Goal: Task Accomplishment & Management: Manage account settings

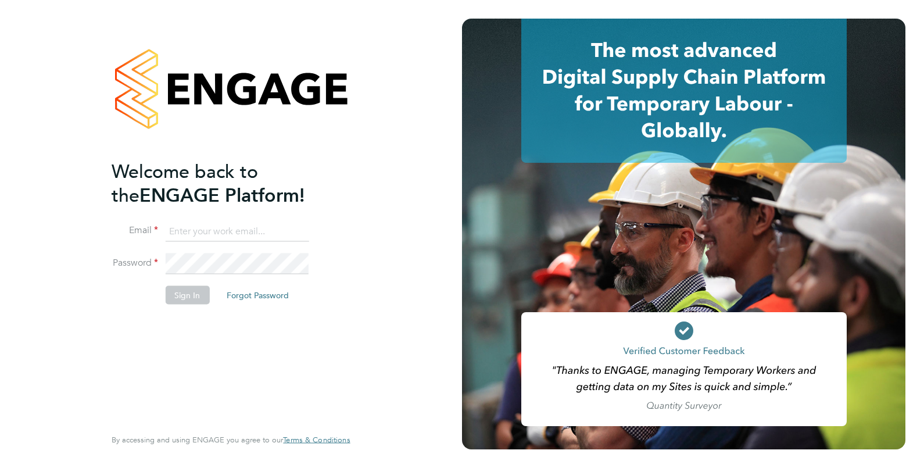
type input "joe.nelson@vistry.co.uk"
click at [190, 294] on button "Sign In" at bounding box center [187, 294] width 44 height 19
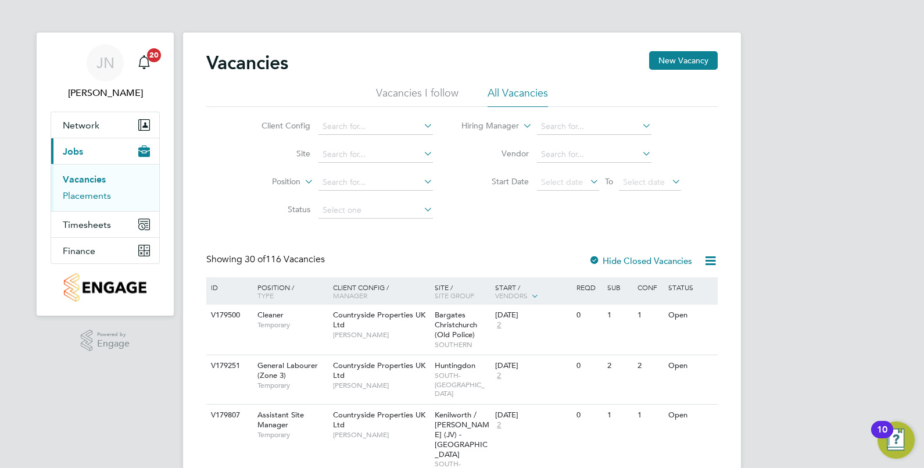
click at [96, 198] on link "Placements" at bounding box center [87, 195] width 48 height 11
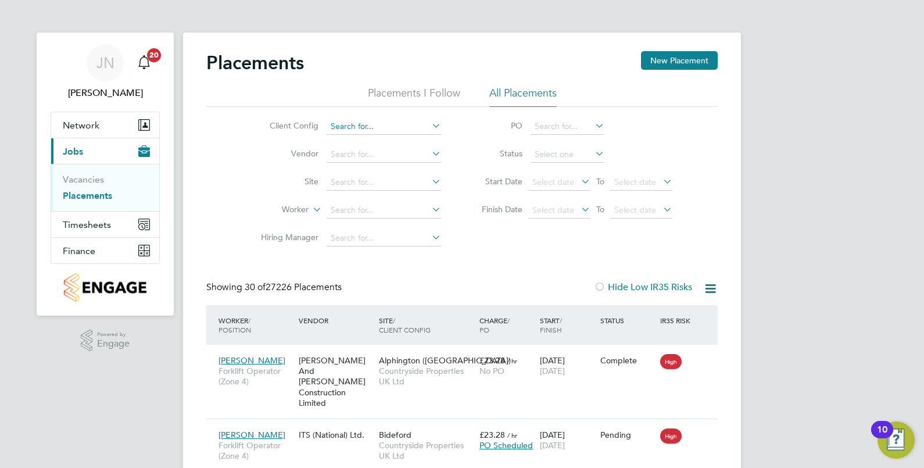
click at [369, 128] on input at bounding box center [383, 127] width 114 height 16
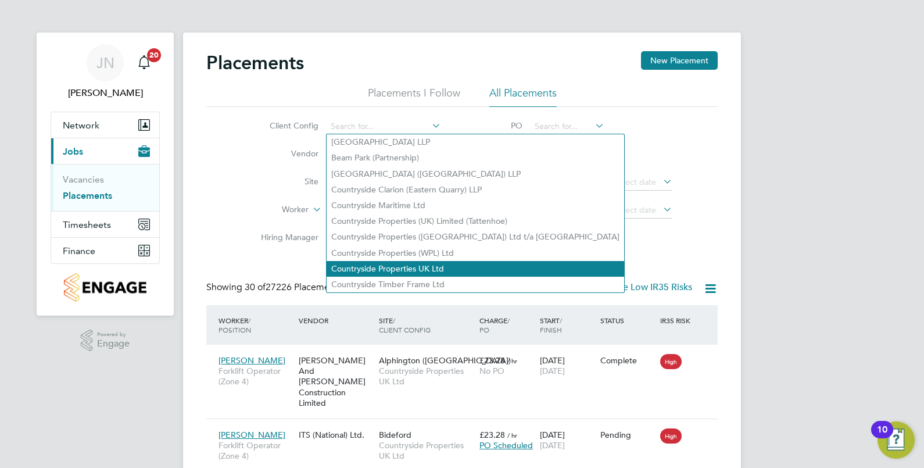
click at [421, 264] on li "Countryside Properties UK Ltd" at bounding box center [474, 269] width 297 height 16
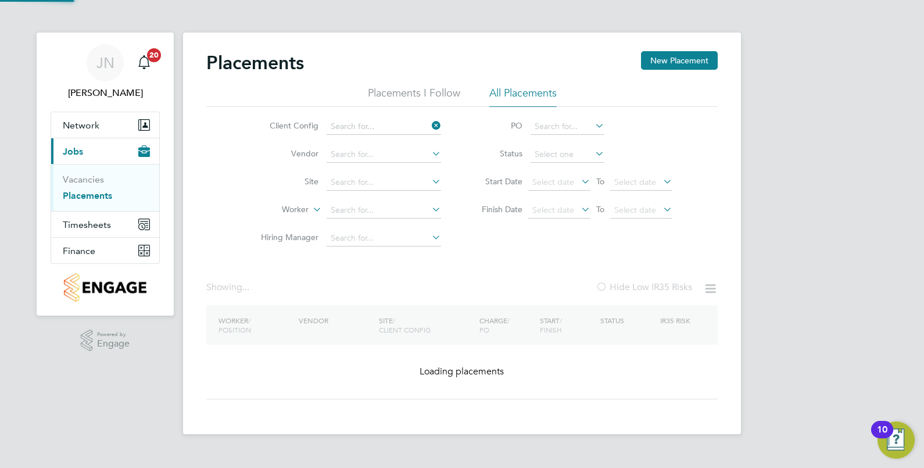
type input "Countryside Properties UK Ltd"
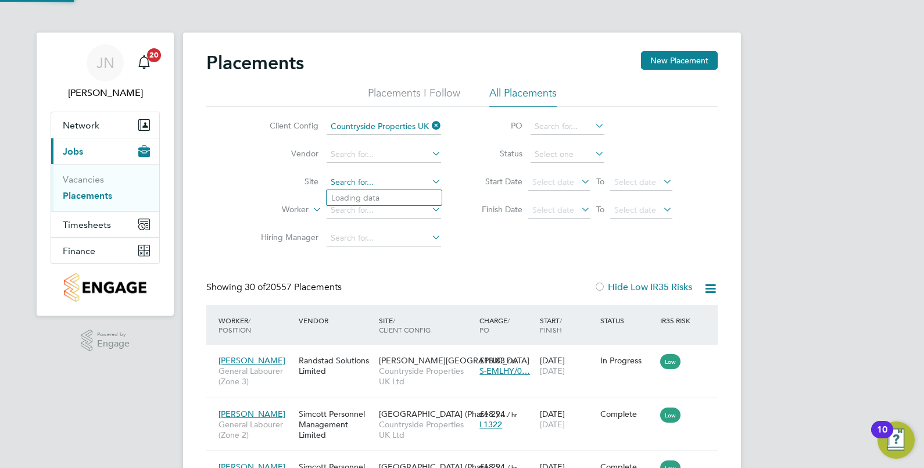
click at [365, 182] on input at bounding box center [383, 182] width 114 height 16
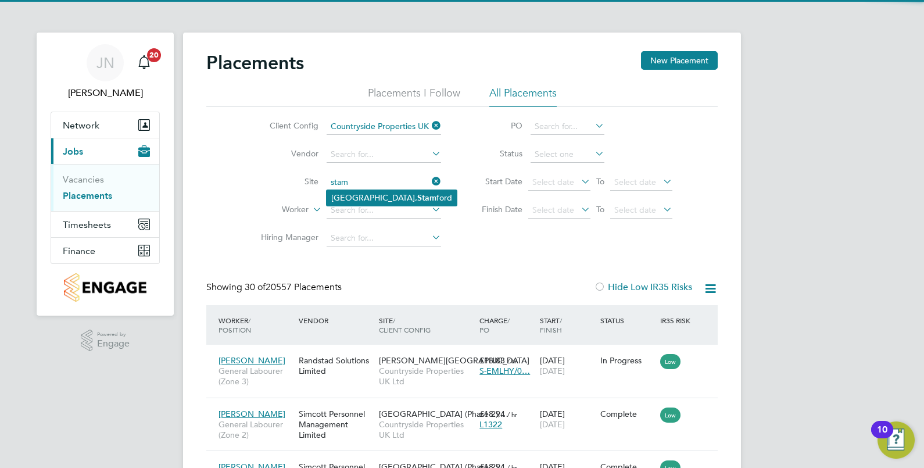
click at [417, 193] on b "Stam" at bounding box center [426, 198] width 19 height 10
type input "[GEOGRAPHIC_DATA], [GEOGRAPHIC_DATA]"
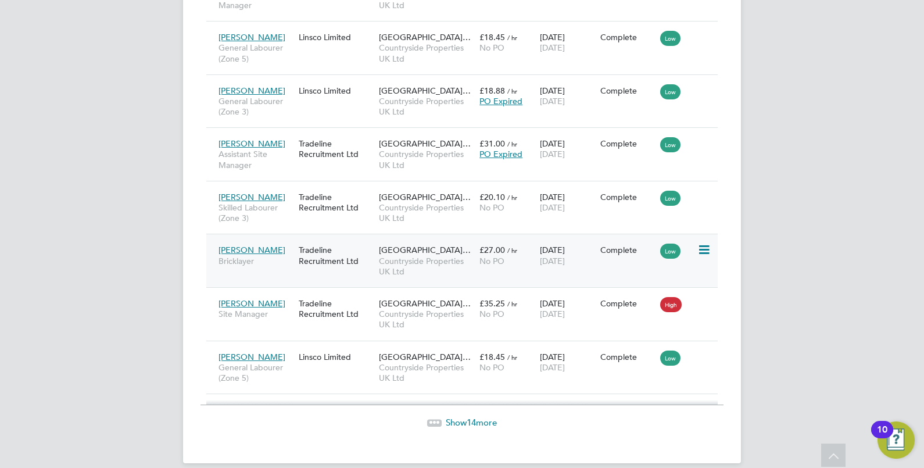
click at [247, 245] on span "[PERSON_NAME]" at bounding box center [251, 250] width 67 height 10
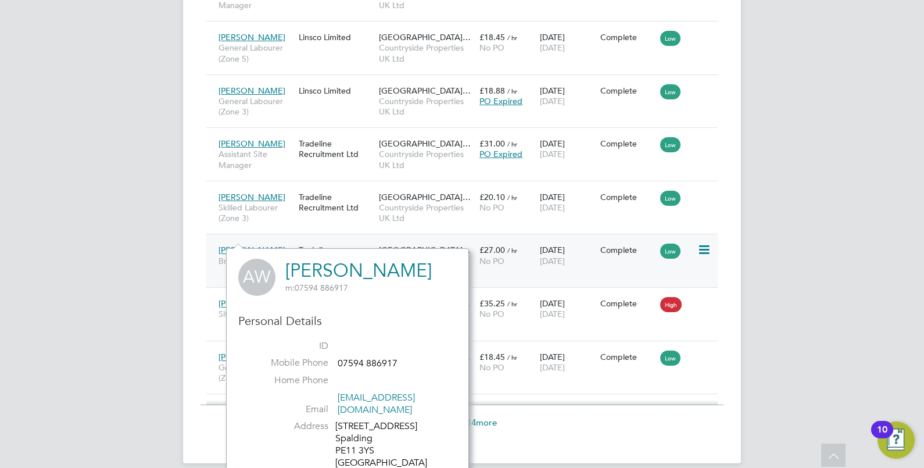
click at [247, 245] on span "[PERSON_NAME]" at bounding box center [251, 250] width 67 height 10
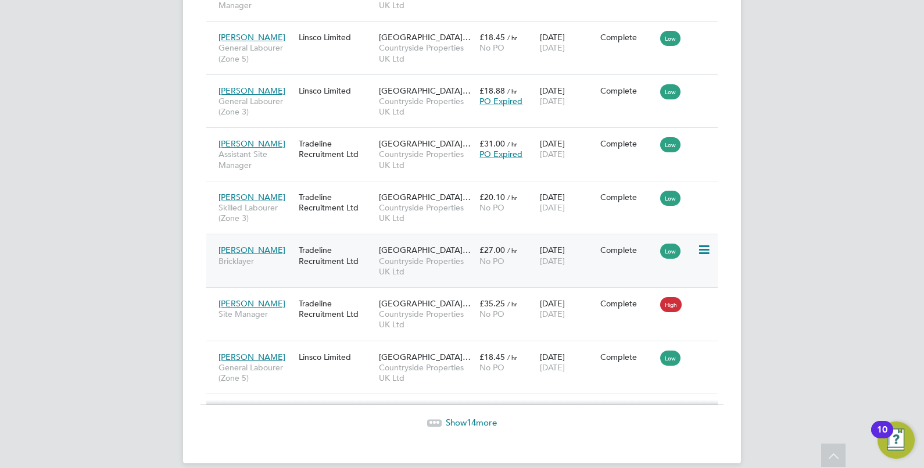
click at [390, 245] on span "[GEOGRAPHIC_DATA]…" at bounding box center [425, 250] width 92 height 10
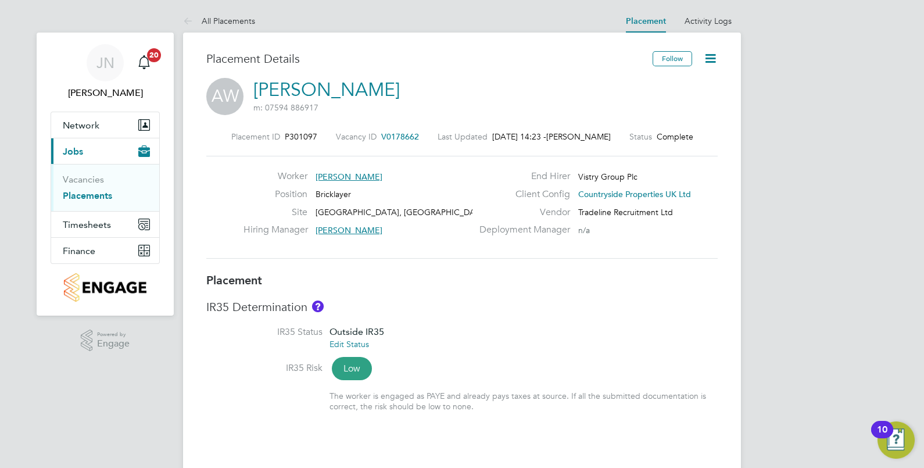
click at [714, 52] on icon at bounding box center [710, 58] width 15 height 15
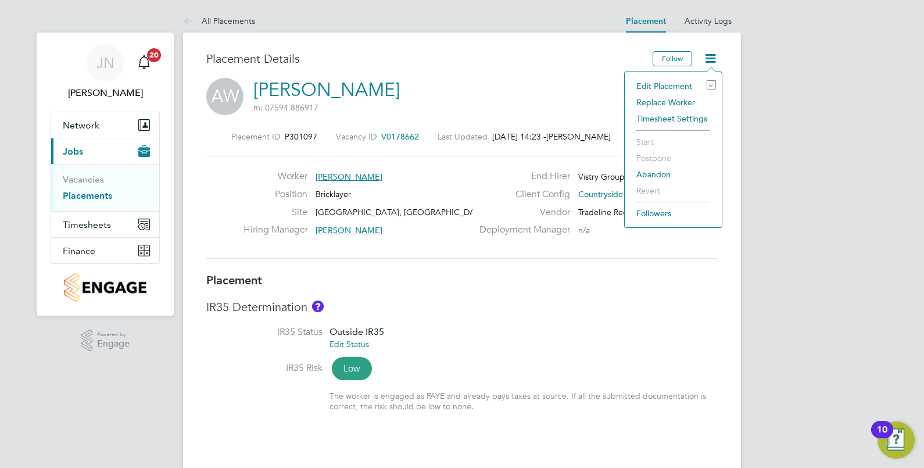
click at [663, 84] on li "Edit Placement e" at bounding box center [672, 86] width 85 height 16
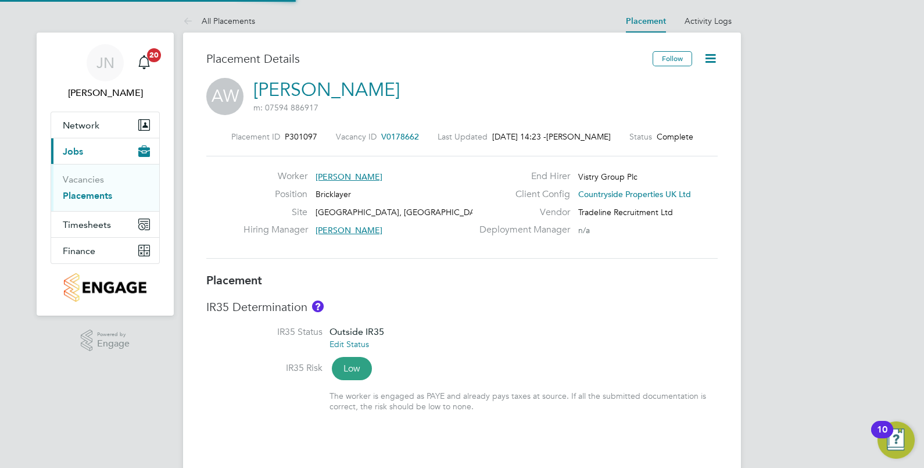
type input "Nathan Smith"
type input "[PERSON_NAME]"
type input "[DATE]"
type input "08:00"
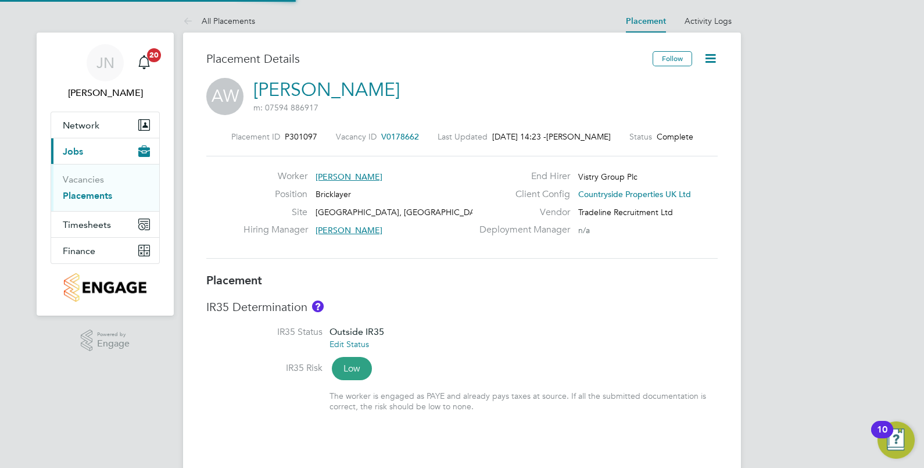
type input "16:30"
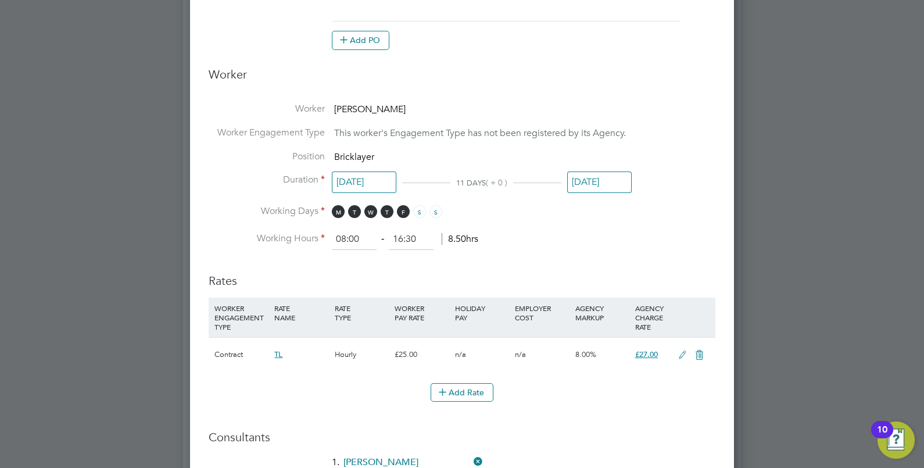
click at [607, 174] on input "[DATE]" at bounding box center [599, 181] width 64 height 21
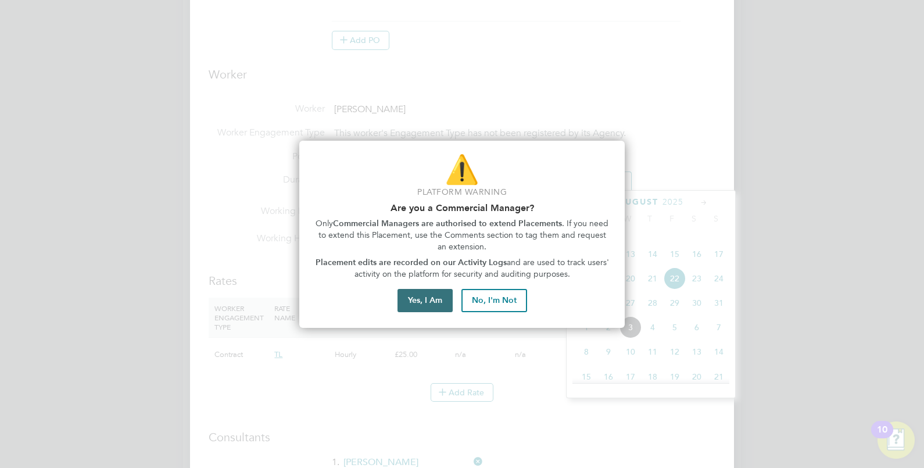
click at [430, 296] on button "Yes, I Am" at bounding box center [424, 300] width 55 height 23
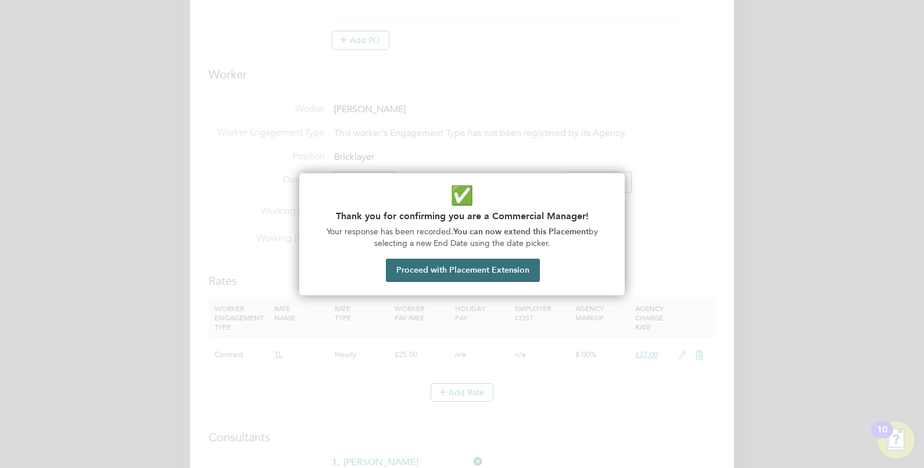
click at [499, 274] on button "Proceed with Placement Extension" at bounding box center [463, 270] width 154 height 23
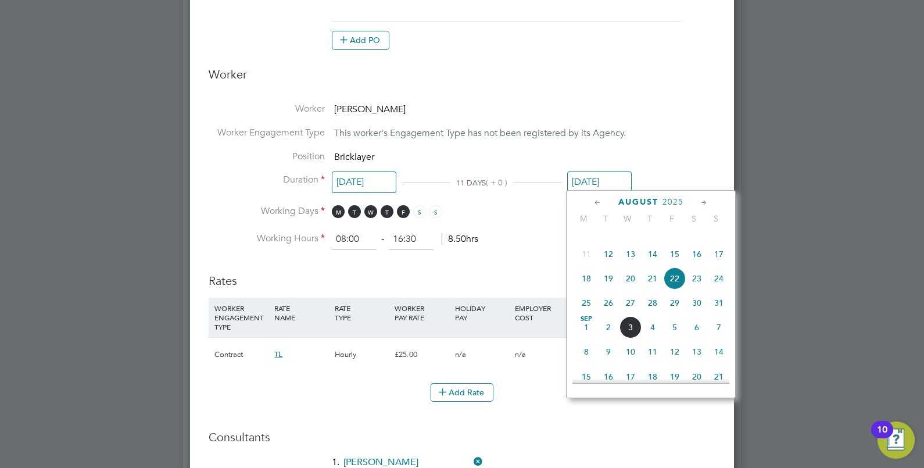
click at [678, 314] on span "29" at bounding box center [674, 303] width 22 height 22
type input "[DATE]"
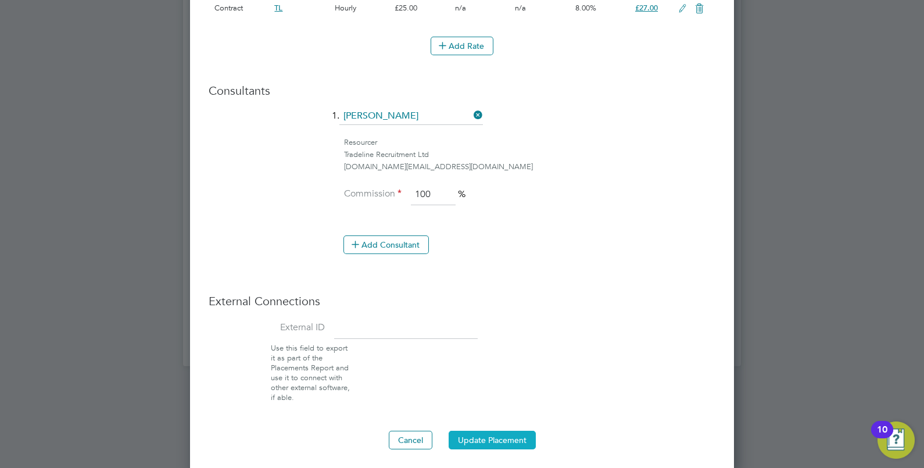
click at [508, 435] on button "Update Placement" at bounding box center [491, 439] width 87 height 19
